Goal: Task Accomplishment & Management: Manage account settings

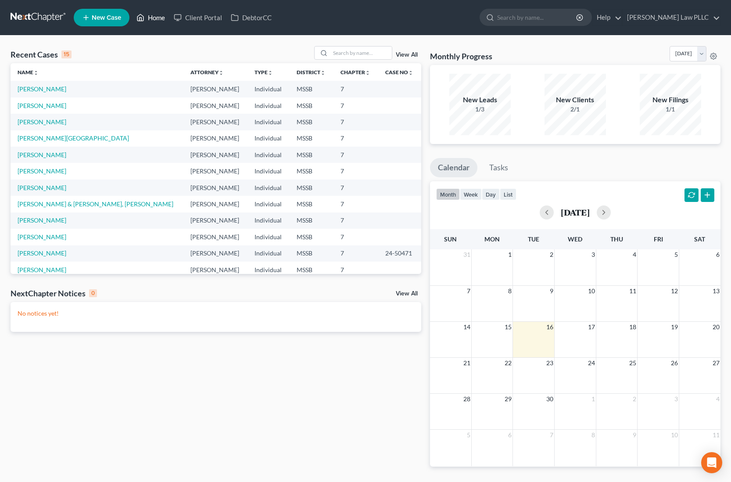
click at [150, 18] on link "Home" at bounding box center [150, 18] width 37 height 16
click at [54, 122] on link "[PERSON_NAME]" at bounding box center [42, 121] width 49 height 7
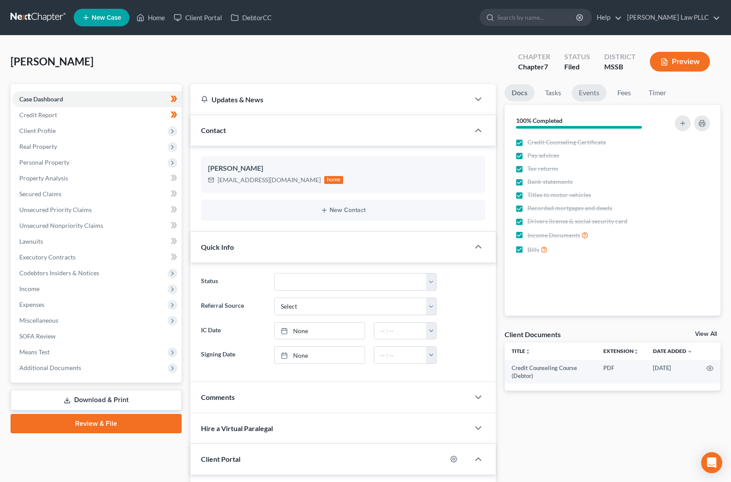
click at [590, 97] on link "Events" at bounding box center [589, 92] width 35 height 17
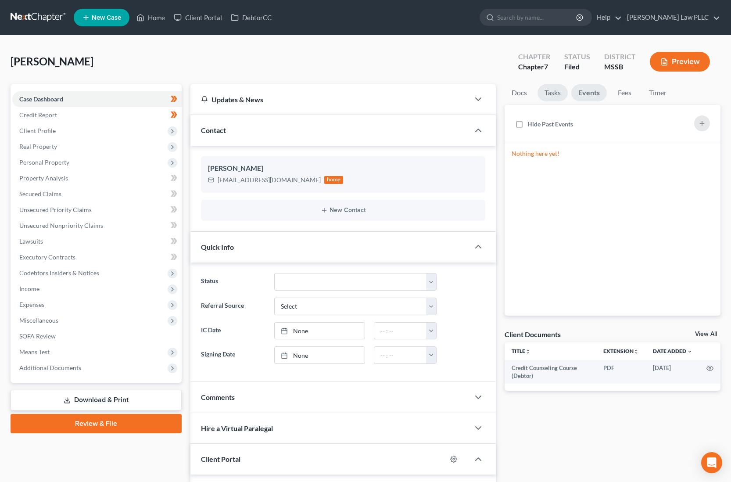
click at [557, 97] on link "Tasks" at bounding box center [553, 92] width 30 height 17
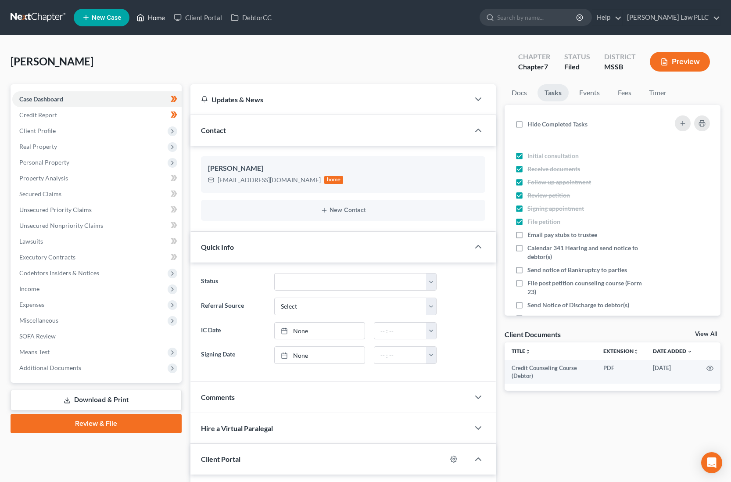
click at [144, 22] on icon at bounding box center [140, 17] width 8 height 11
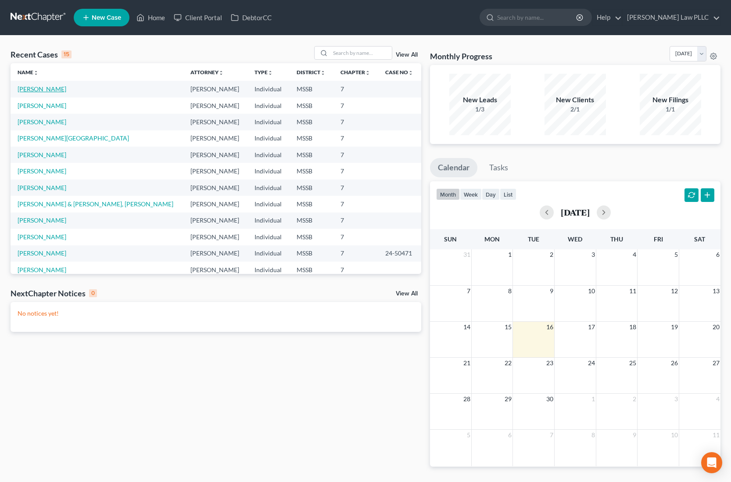
click at [53, 90] on link "[PERSON_NAME]" at bounding box center [42, 88] width 49 height 7
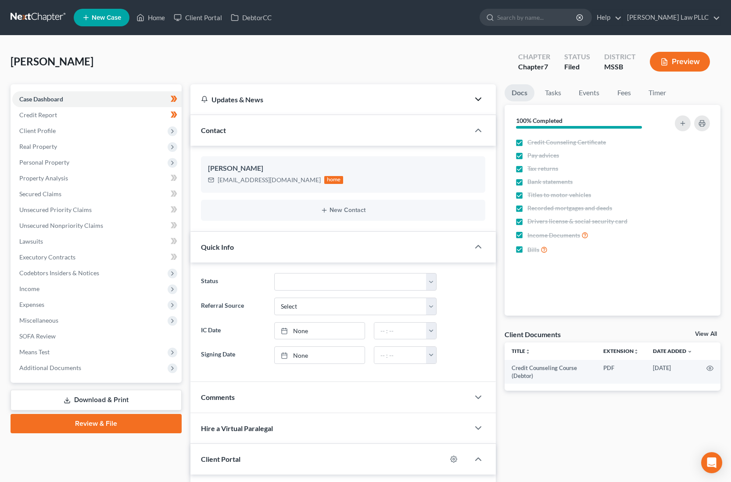
click at [478, 99] on icon "button" at bounding box center [478, 99] width 11 height 11
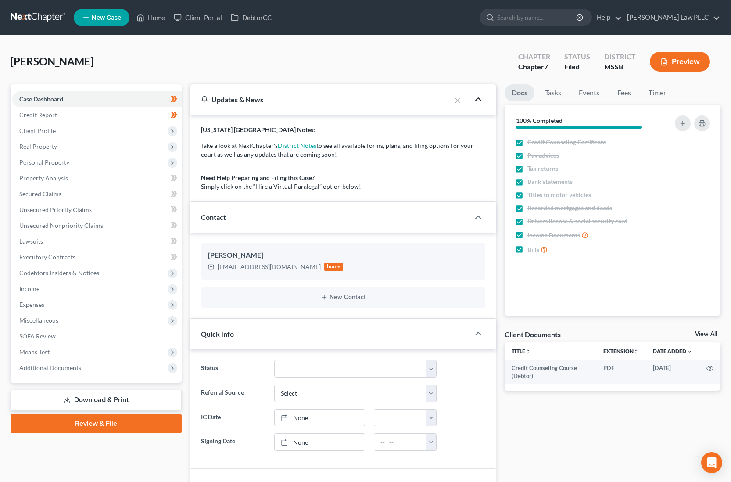
click at [667, 65] on button "Preview" at bounding box center [680, 62] width 60 height 20
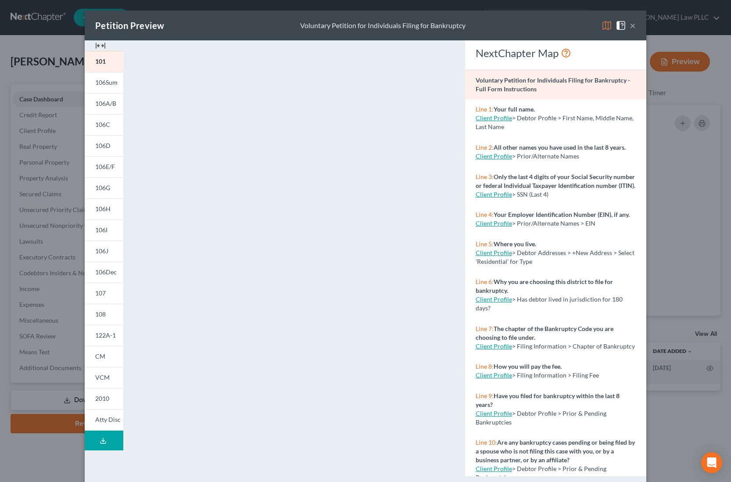
scroll to position [13, 0]
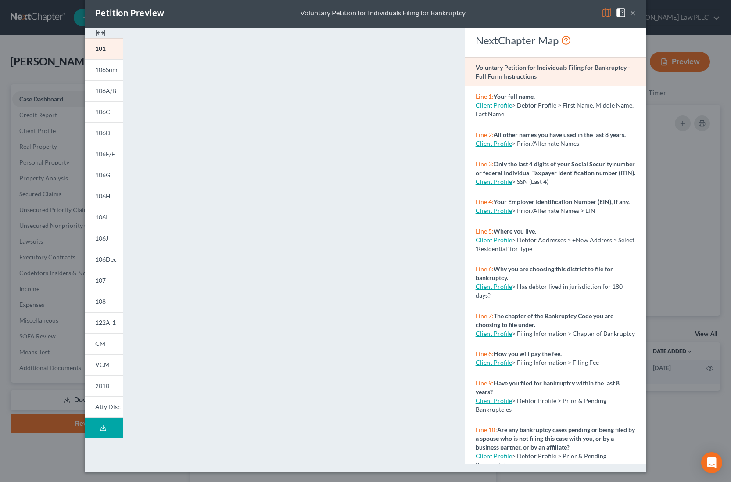
click at [633, 12] on button "×" at bounding box center [633, 12] width 6 height 11
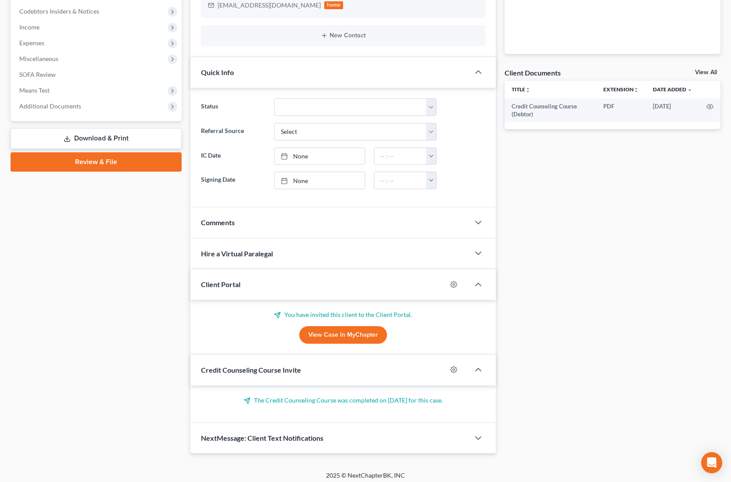
scroll to position [266, 0]
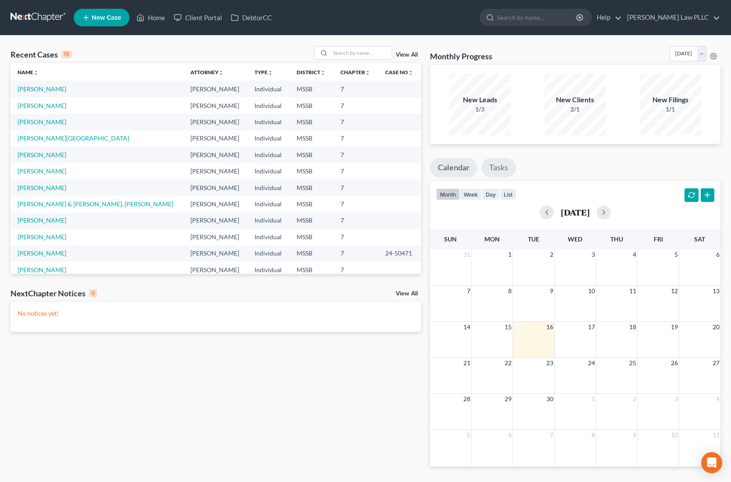
click at [502, 167] on link "Tasks" at bounding box center [498, 167] width 35 height 19
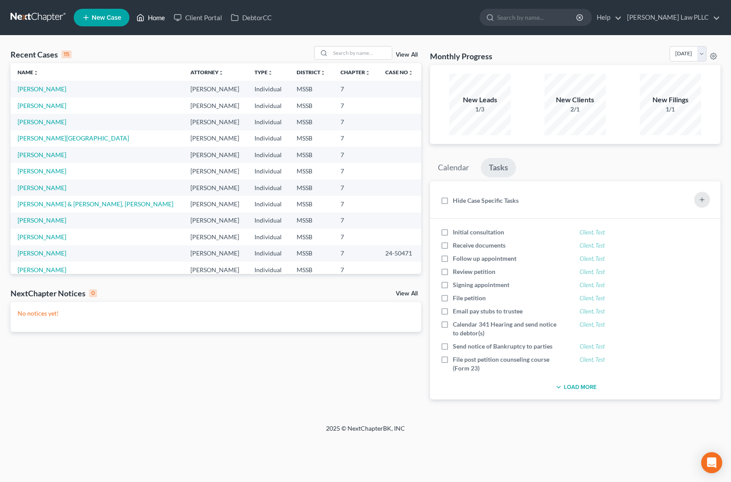
click at [159, 17] on link "Home" at bounding box center [150, 18] width 37 height 16
click at [157, 19] on link "Home" at bounding box center [150, 18] width 37 height 16
